Goal: Find specific page/section: Find specific page/section

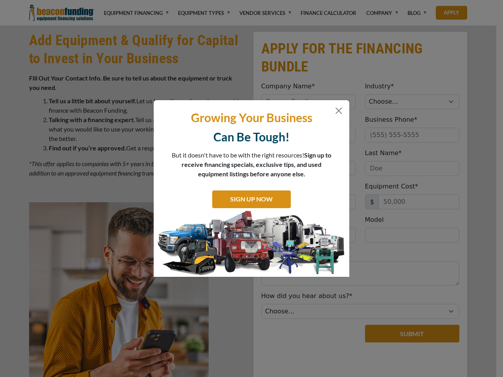
scroll to position [395, 0]
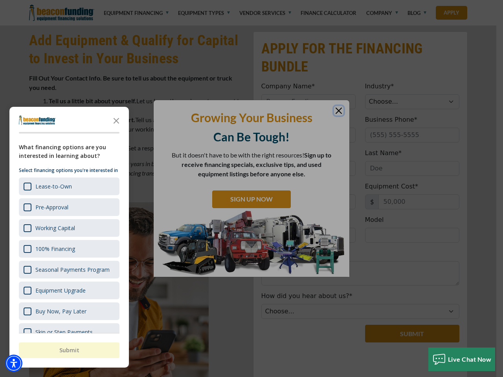
click at [252, 0] on div at bounding box center [251, 188] width 503 height 377
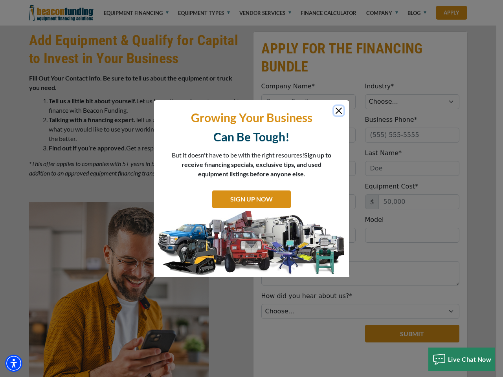
click at [14, 364] on img "Accessibility Menu" at bounding box center [13, 363] width 17 height 17
